Goal: Task Accomplishment & Management: Manage account settings

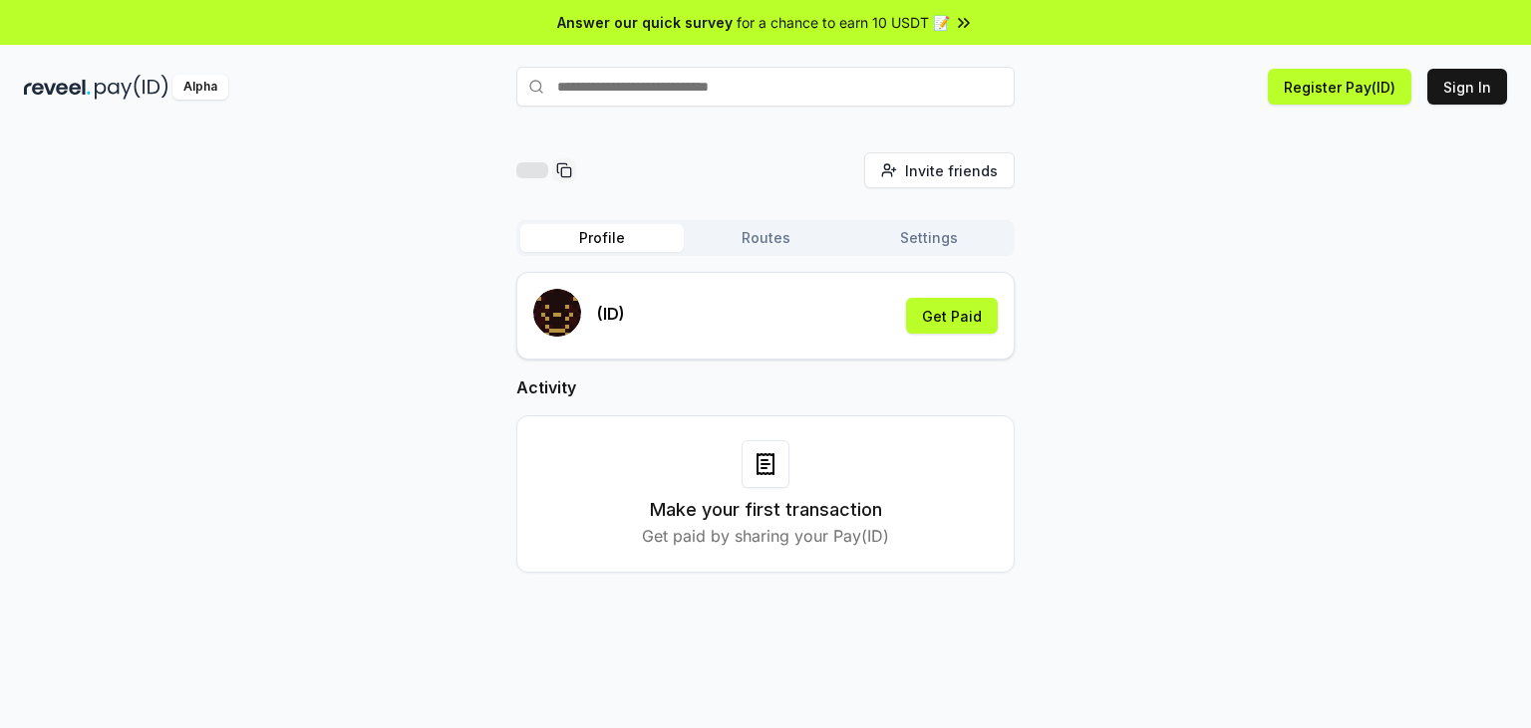
click at [1216, 367] on div "Invite friends Invite Profile Routes Settings (ID) Get Paid Activity Make your …" at bounding box center [765, 378] width 1483 height 452
click at [947, 319] on button "Get Paid" at bounding box center [952, 316] width 92 height 36
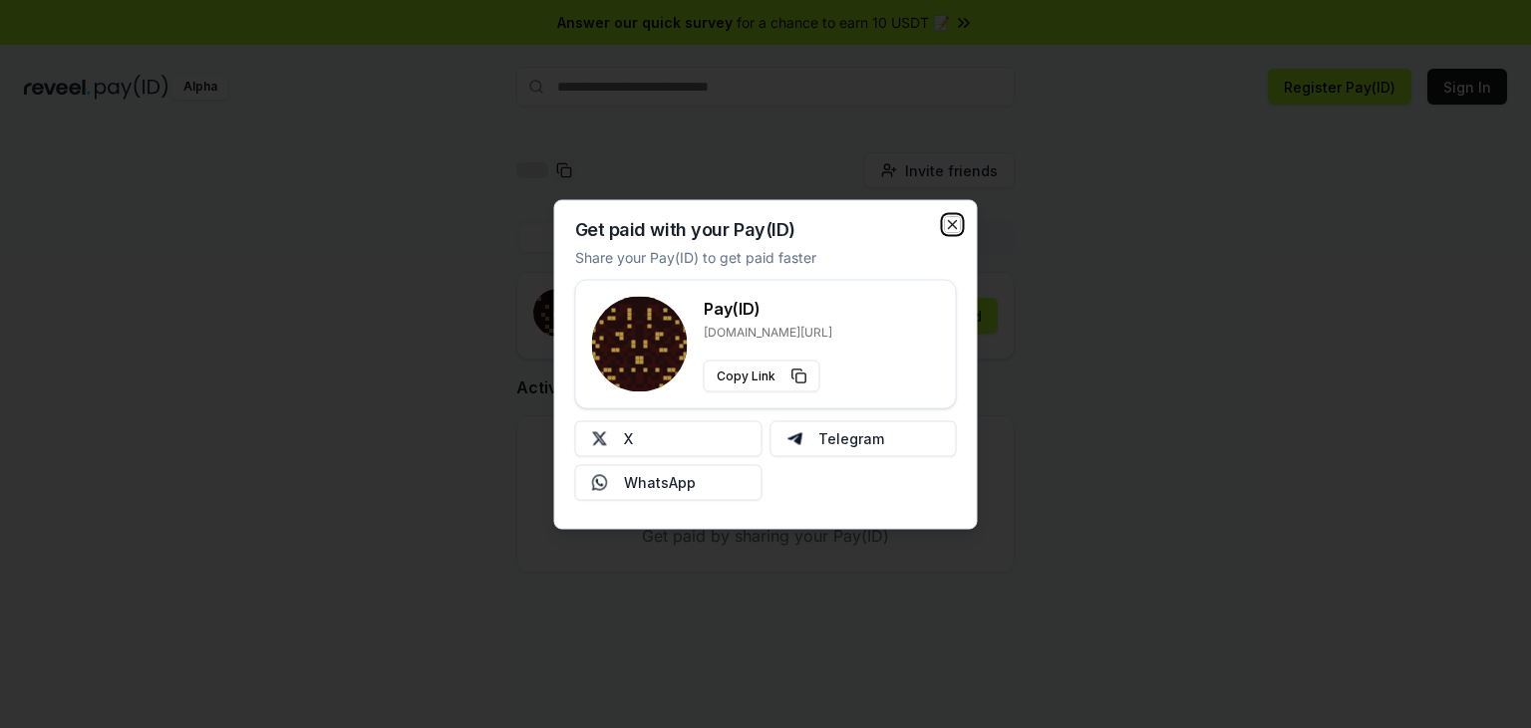
click at [951, 224] on icon "button" at bounding box center [953, 224] width 8 height 8
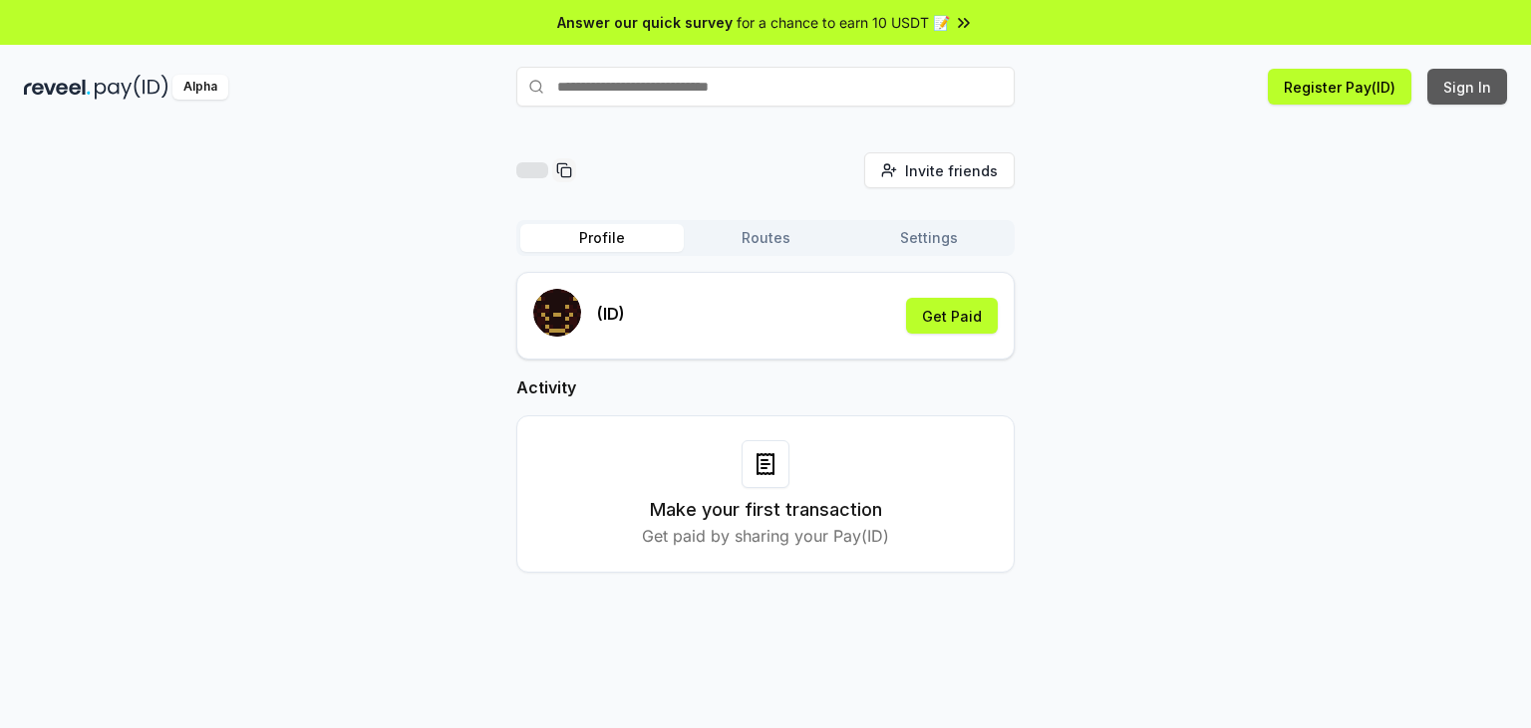
click at [1456, 97] on button "Sign In" at bounding box center [1467, 87] width 80 height 36
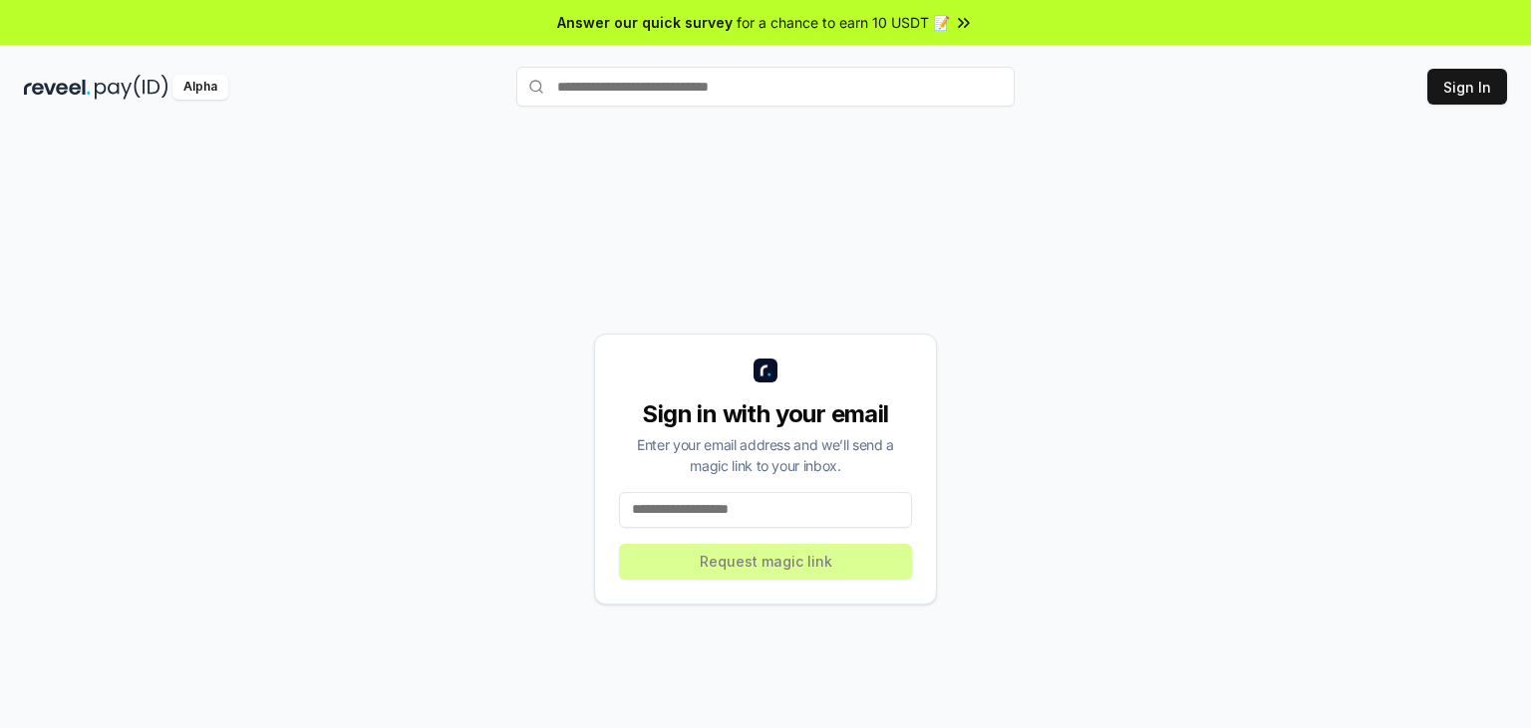
click at [715, 514] on input at bounding box center [765, 510] width 293 height 36
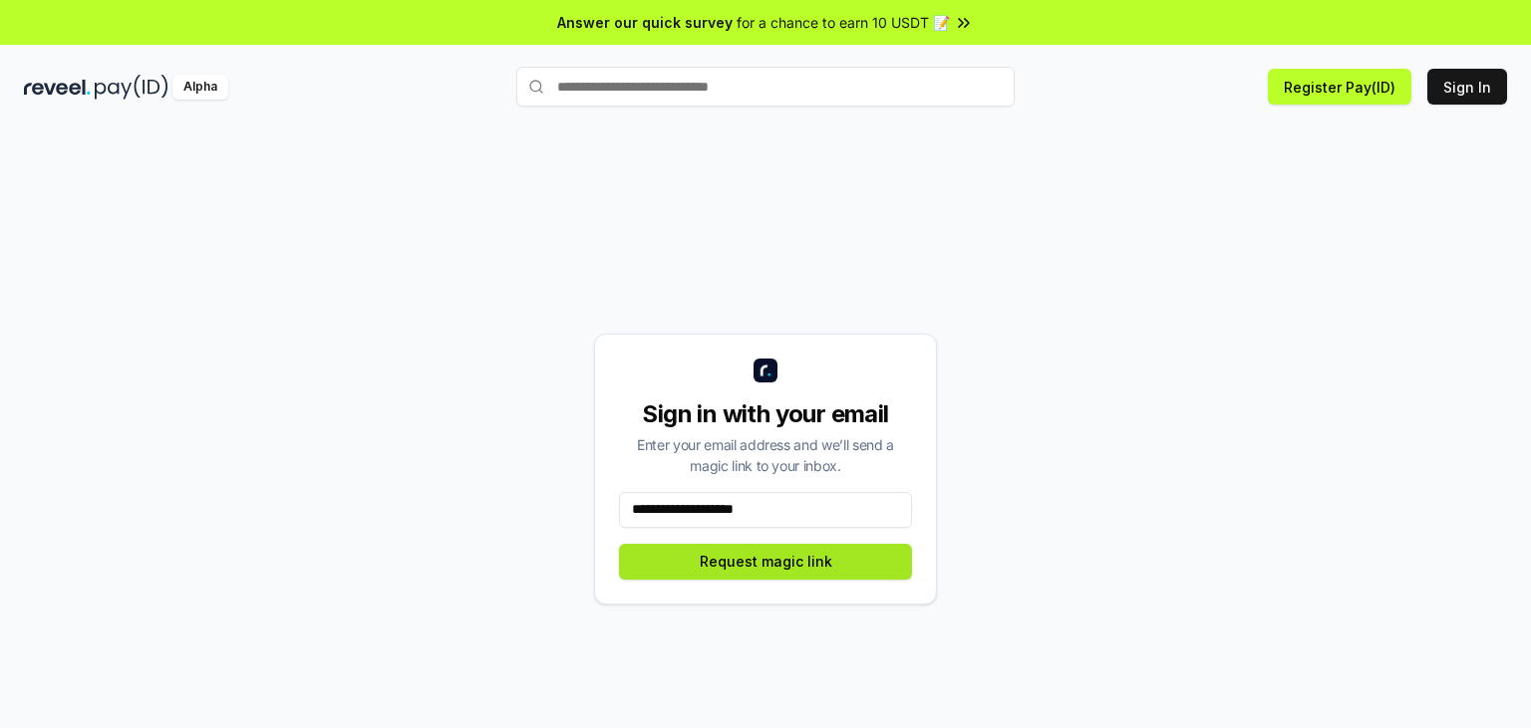
type input "**********"
click at [754, 571] on button "Request magic link" at bounding box center [765, 562] width 293 height 36
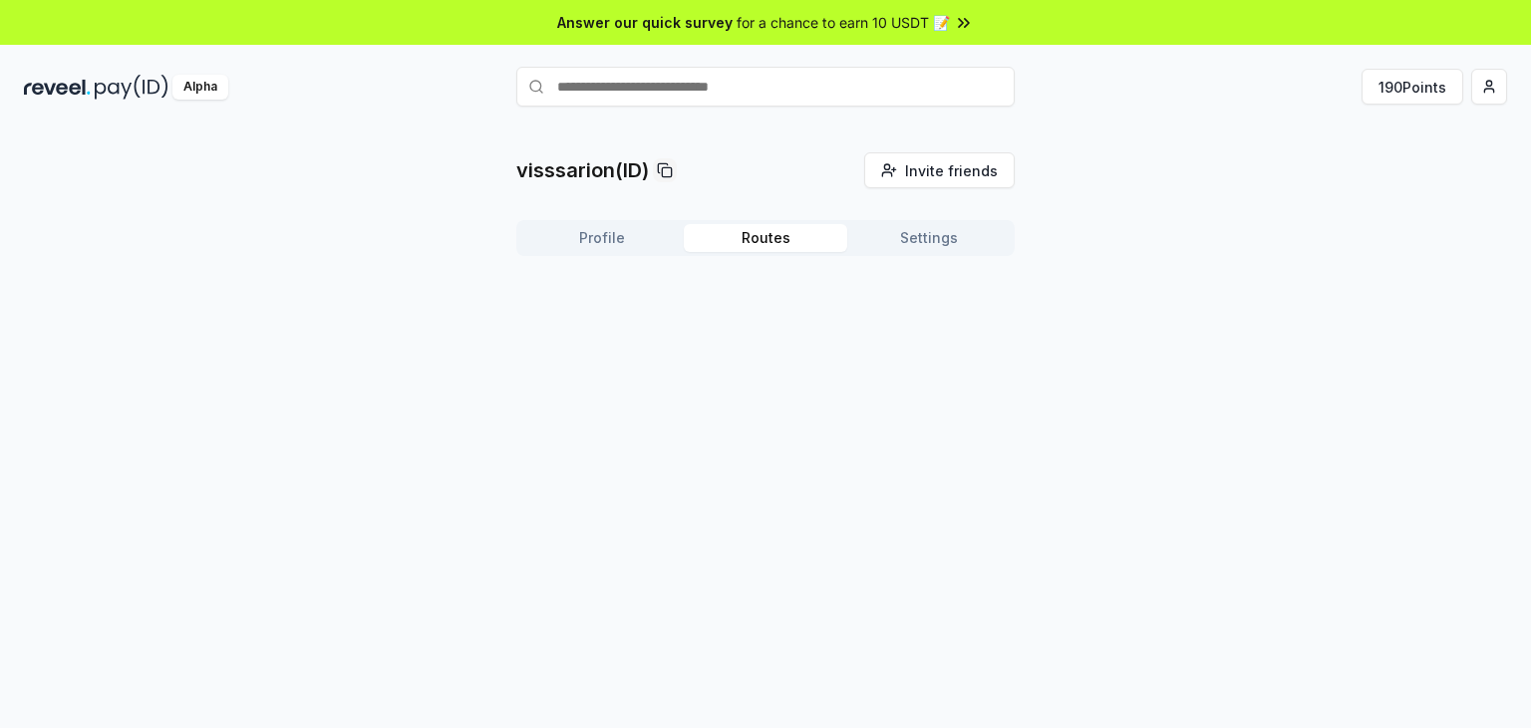
click at [762, 235] on button "Routes" at bounding box center [765, 238] width 163 height 28
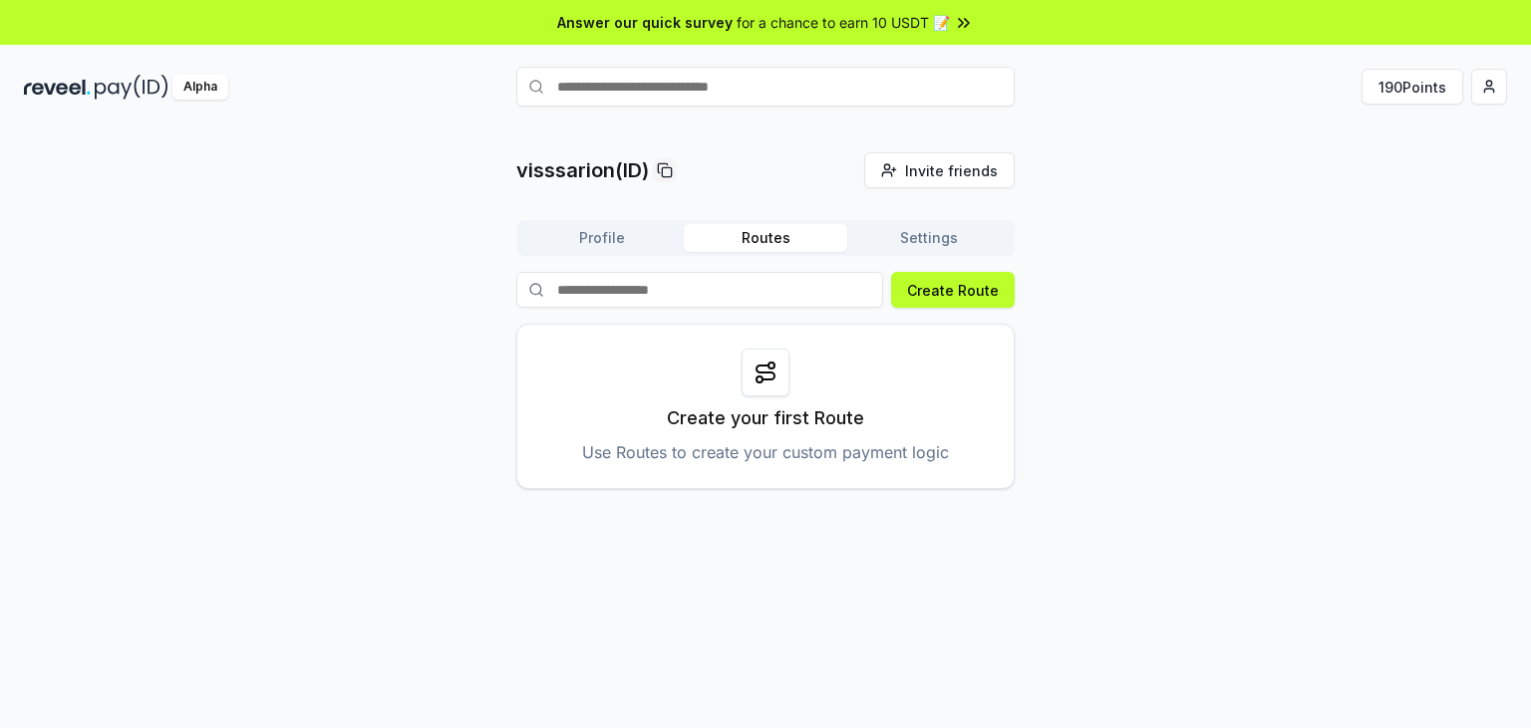
click at [628, 234] on button "Profile" at bounding box center [601, 238] width 163 height 28
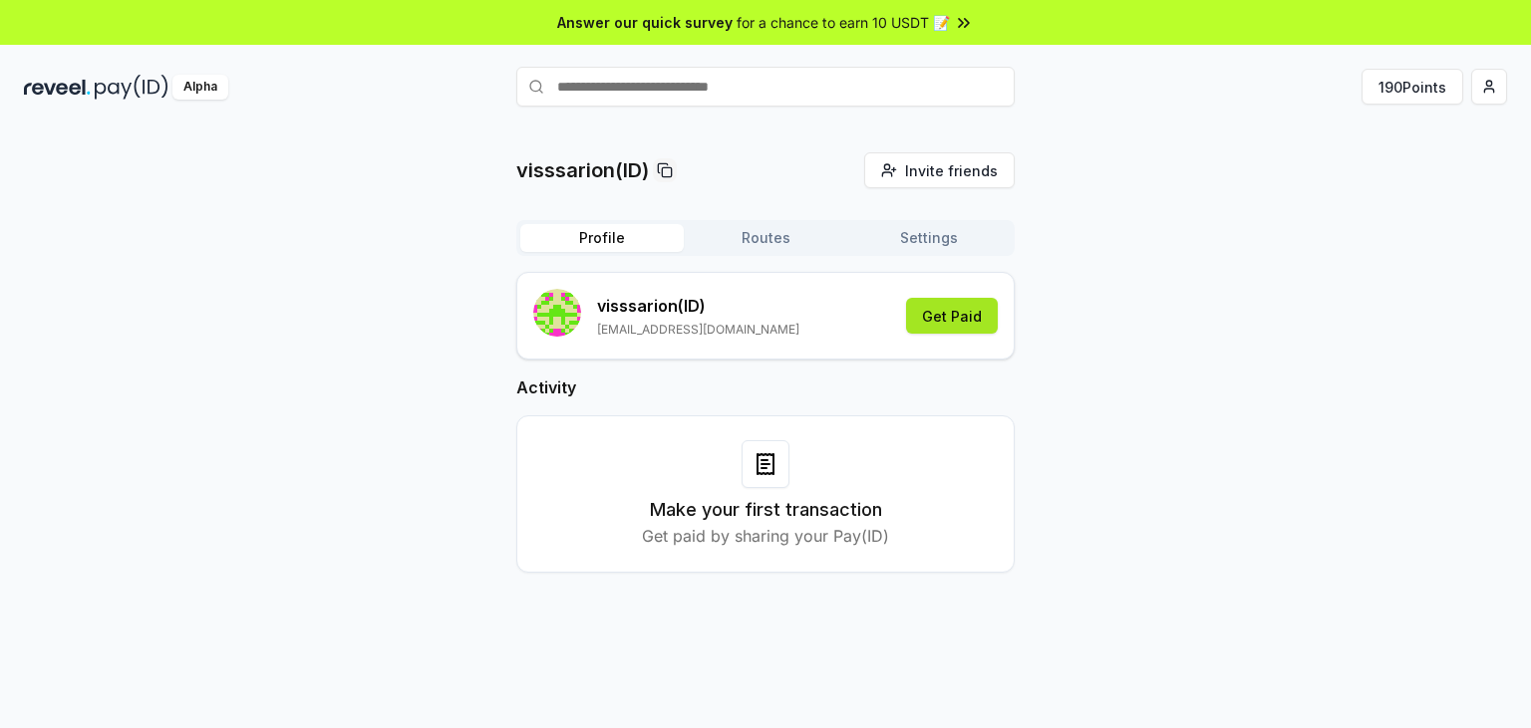
click at [942, 321] on button "Get Paid" at bounding box center [952, 316] width 92 height 36
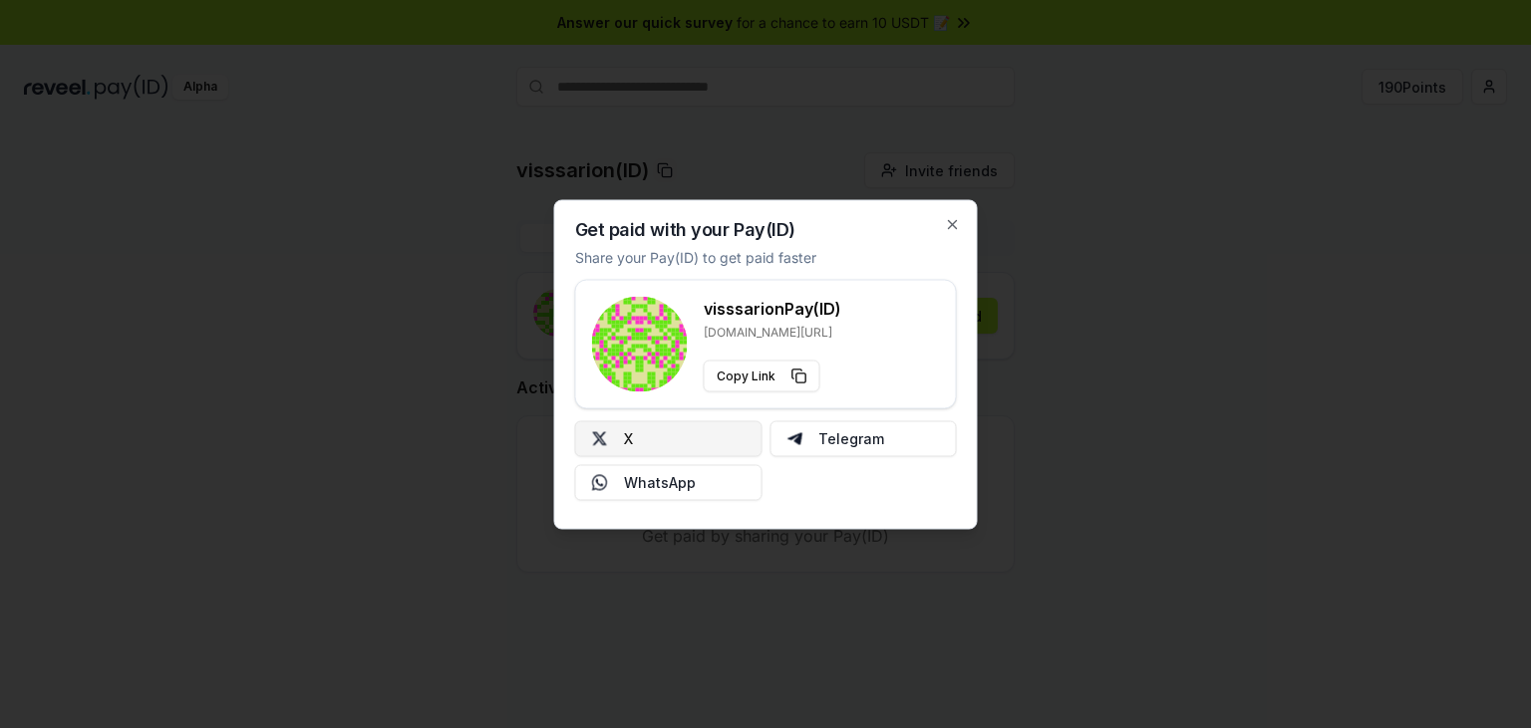
click at [668, 438] on button "X" at bounding box center [668, 439] width 187 height 36
click at [953, 224] on icon "button" at bounding box center [953, 224] width 8 height 8
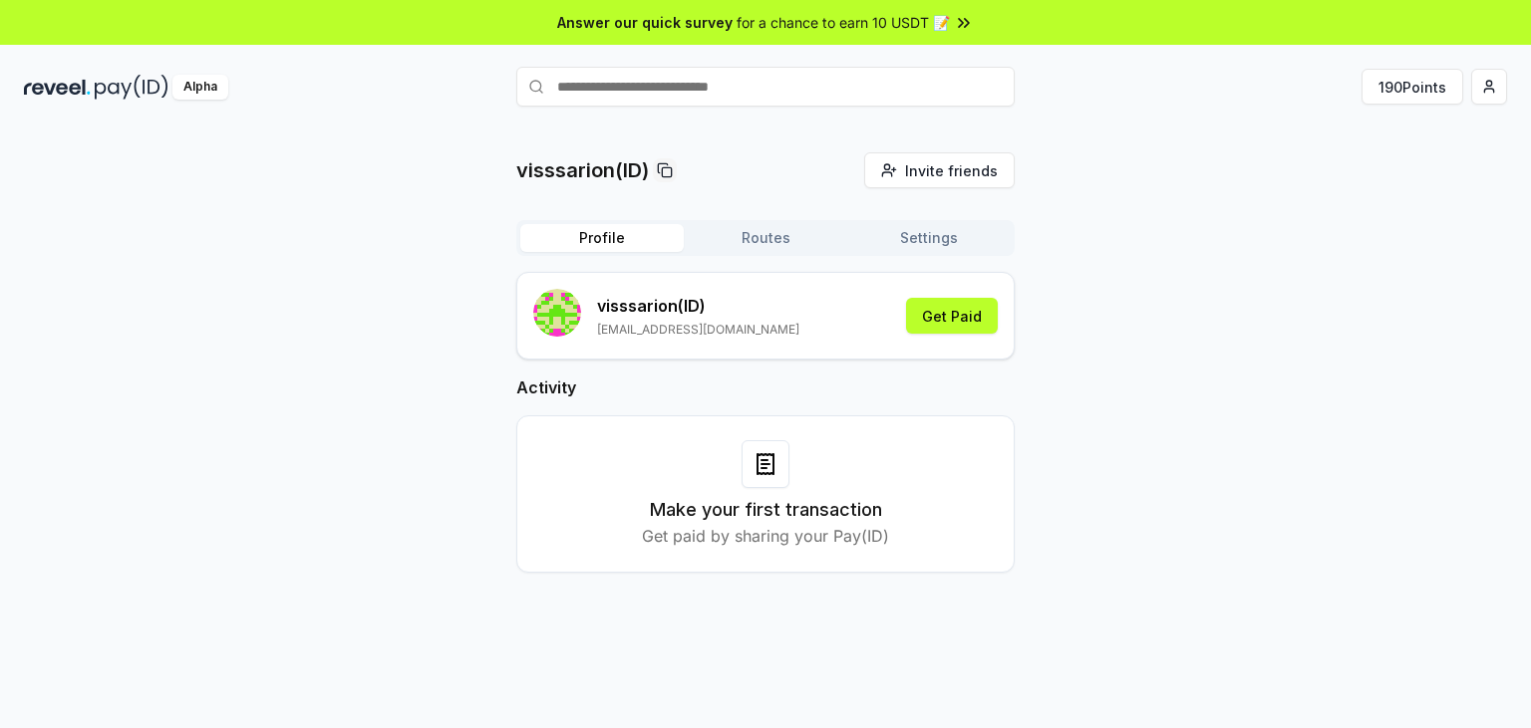
click at [779, 521] on h3 "Make your first transaction" at bounding box center [766, 510] width 232 height 28
drag, startPoint x: 734, startPoint y: 532, endPoint x: 745, endPoint y: 515, distance: 20.2
click at [743, 517] on div "Make your first transaction Get paid by sharing your Pay(ID)" at bounding box center [765, 522] width 247 height 52
click at [751, 500] on h3 "Make your first transaction" at bounding box center [766, 510] width 232 height 28
click at [762, 486] on div "Make your first transaction Get paid by sharing your Pay(ID)" at bounding box center [765, 494] width 448 height 108
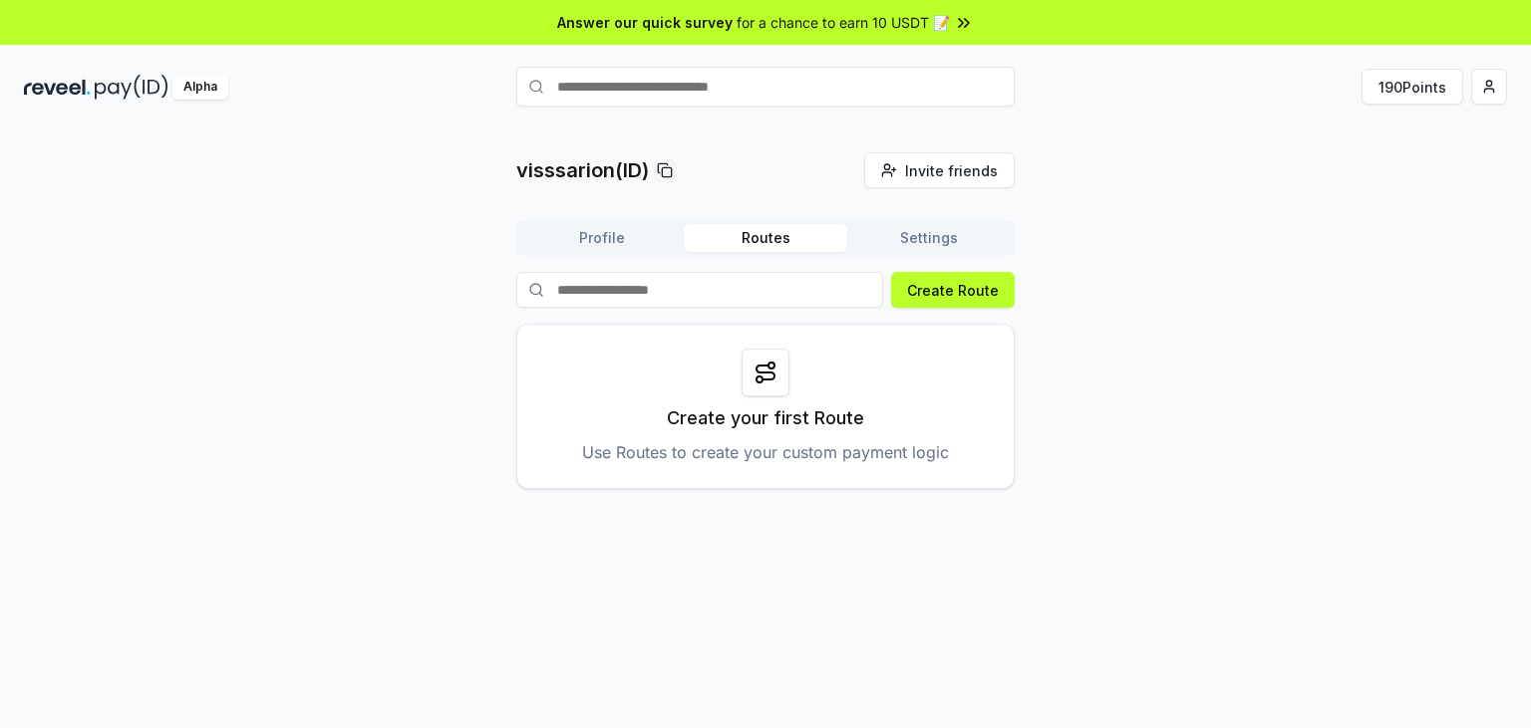
click at [767, 238] on button "Routes" at bounding box center [765, 238] width 163 height 28
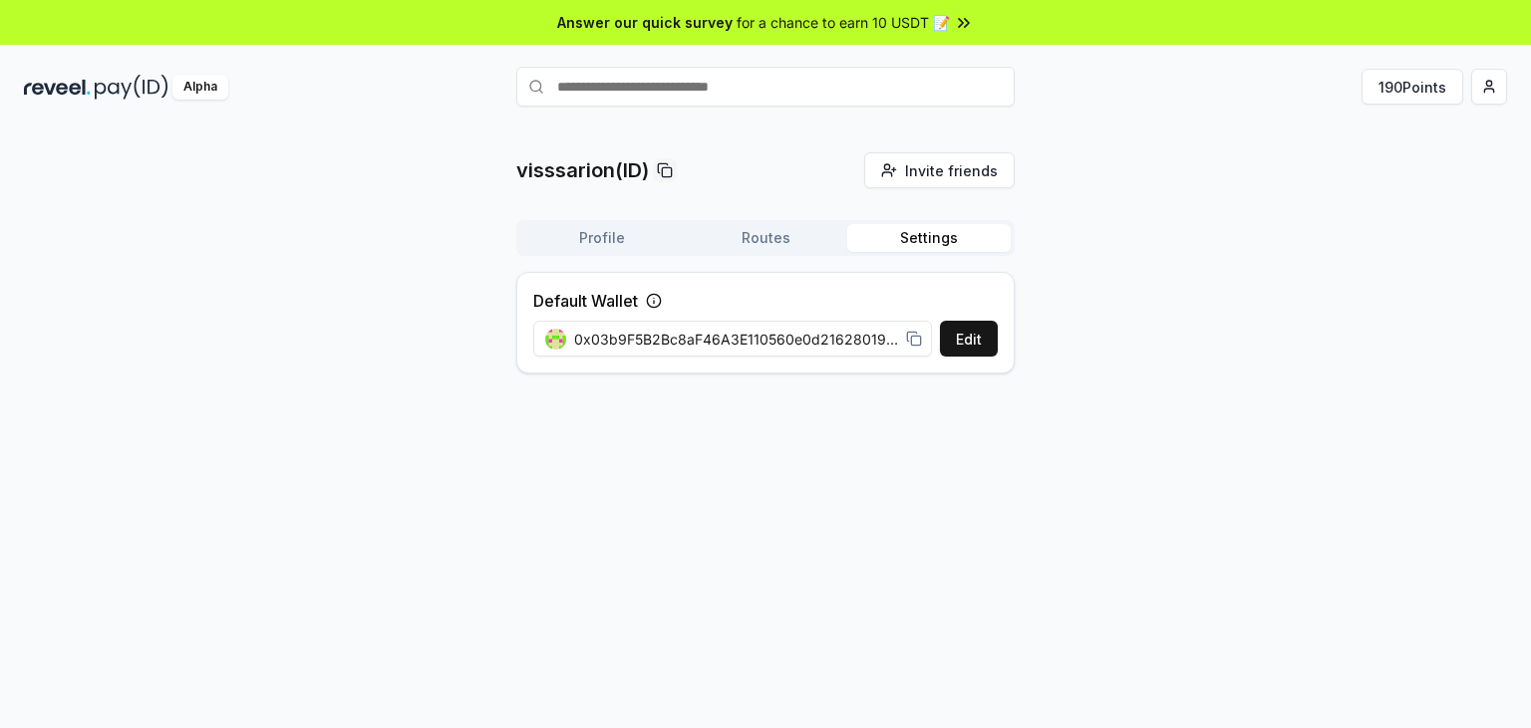
click at [908, 238] on button "Settings" at bounding box center [928, 238] width 163 height 28
click at [732, 341] on span "0x03b9F5B2Bc8aF46A3E110560e0d2162801953AD6" at bounding box center [736, 339] width 324 height 21
click at [873, 339] on span "0x03b9F5B2Bc8aF46A3E110560e0d2162801953AD6" at bounding box center [736, 339] width 324 height 21
click at [887, 340] on span "0x03b9F5B2Bc8aF46A3E110560e0d2162801953AD6" at bounding box center [736, 339] width 324 height 21
click at [624, 249] on button "Profile" at bounding box center [601, 238] width 163 height 28
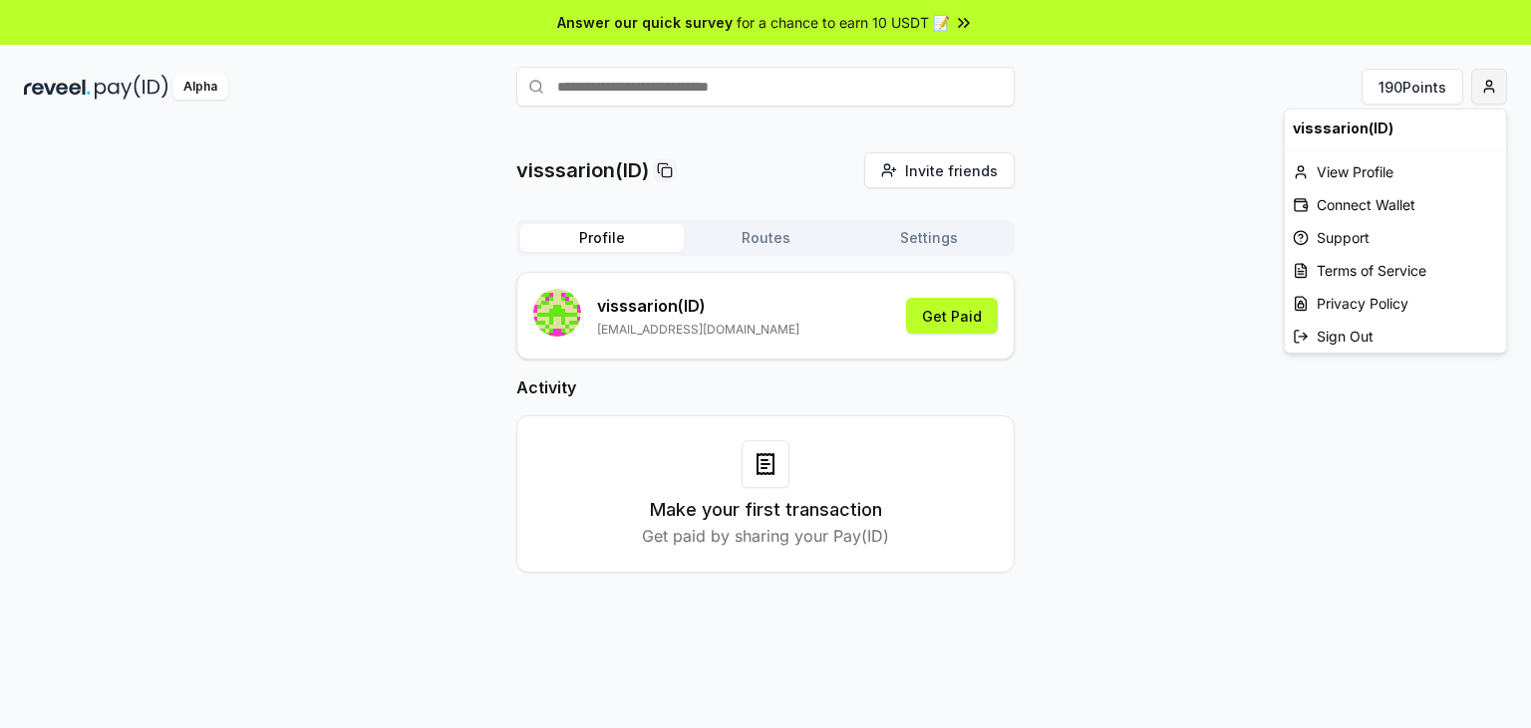
click at [1492, 98] on html "Answer our quick survey for a chance to earn 10 USDT 📝 Alpha 190 Points visssar…" at bounding box center [765, 364] width 1531 height 728
click at [1372, 209] on div "Connect Wallet" at bounding box center [1395, 204] width 221 height 33
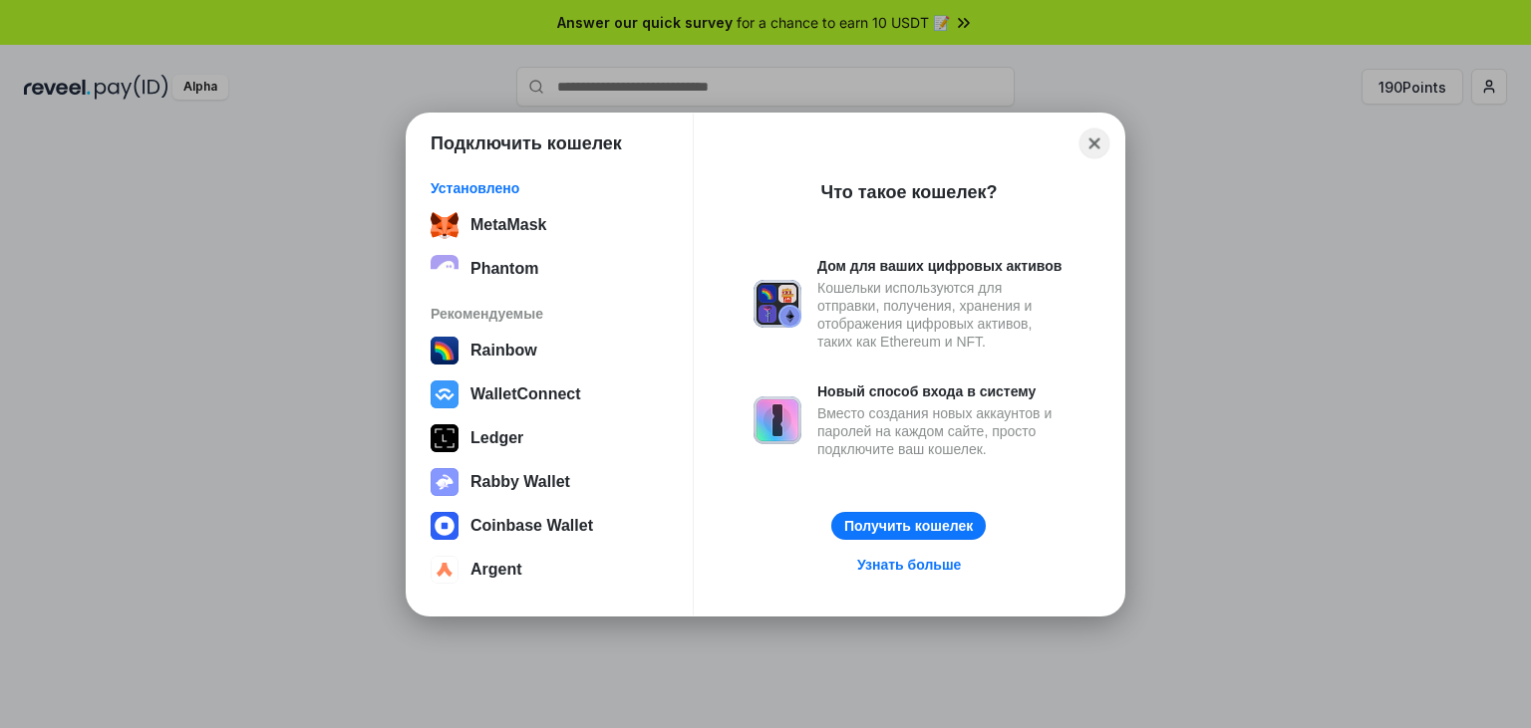
click at [1097, 143] on button "Close" at bounding box center [1094, 143] width 31 height 31
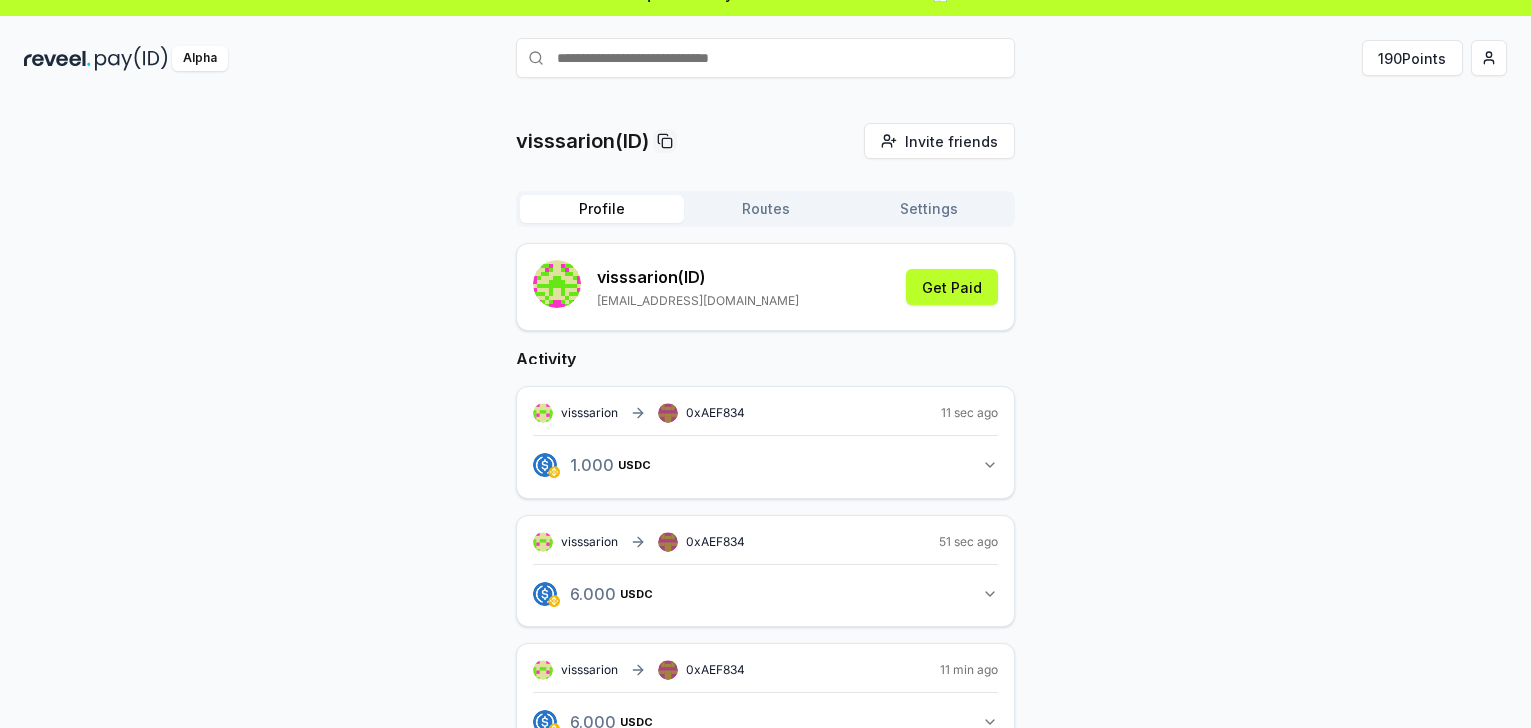
scroll to position [86, 0]
